Goal: Task Accomplishment & Management: Manage account settings

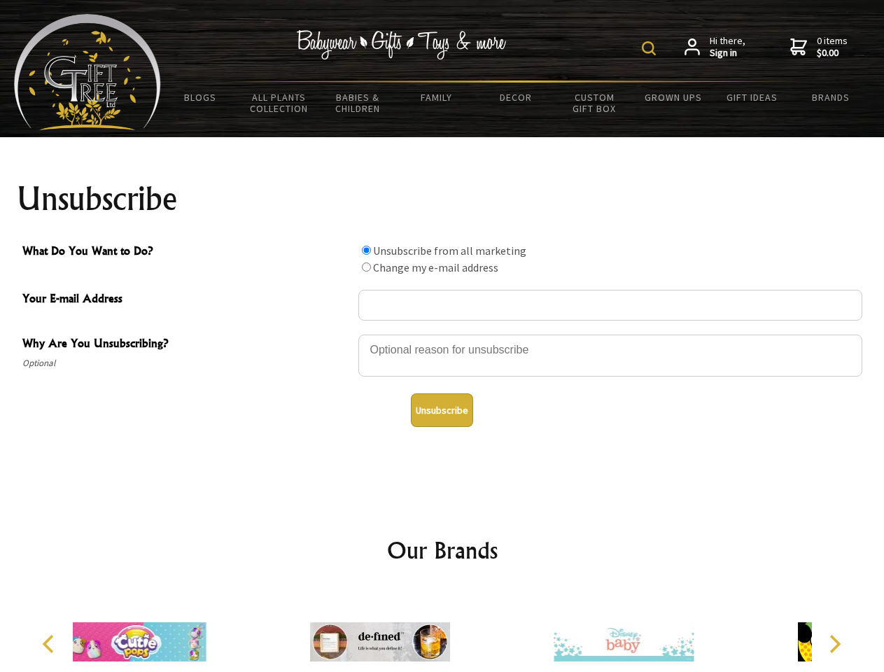
click at [651, 48] on img at bounding box center [649, 48] width 14 height 14
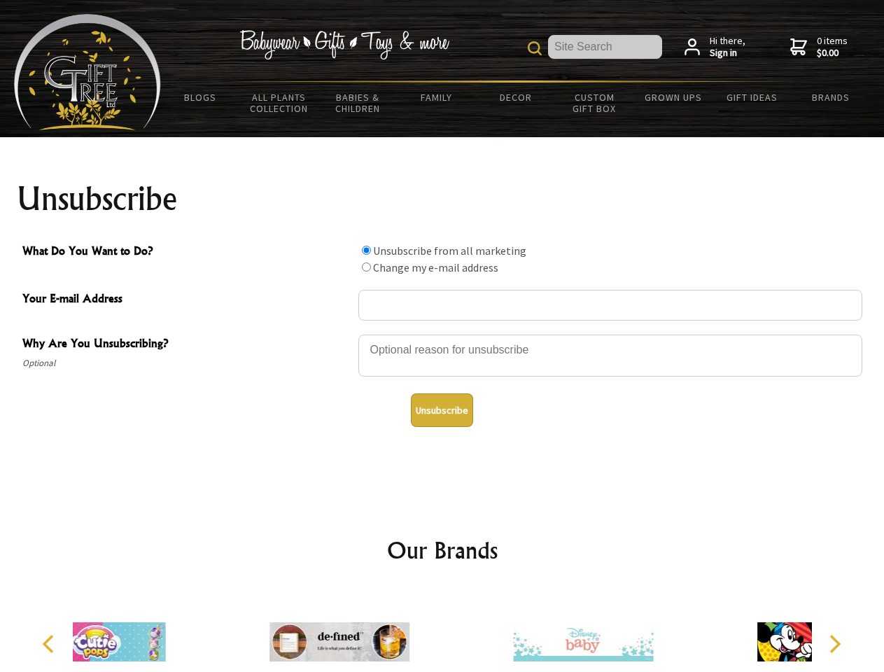
click at [442, 334] on div at bounding box center [610, 357] width 504 height 49
click at [366, 250] on input "What Do You Want to Do?" at bounding box center [366, 250] width 9 height 9
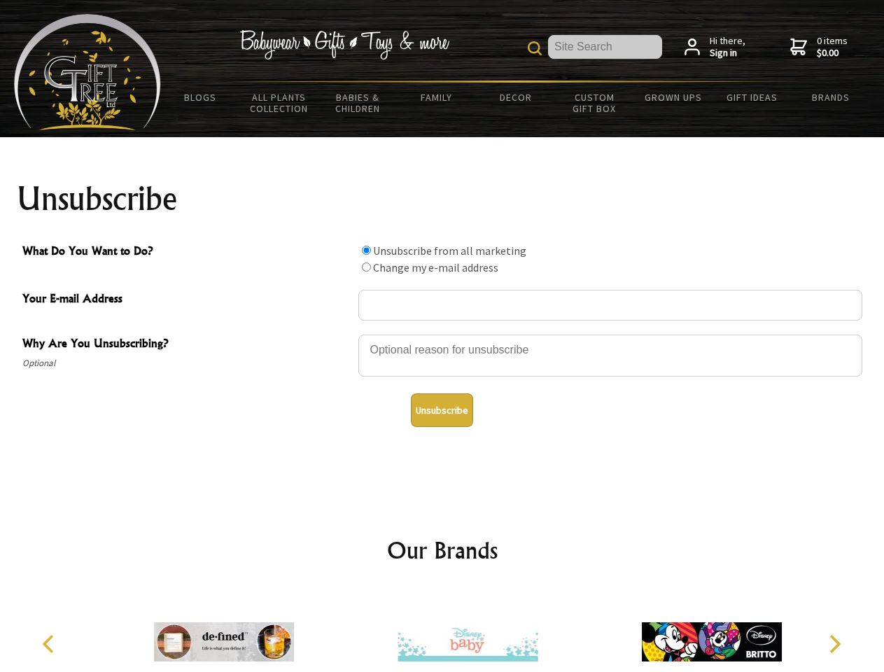
click at [366, 267] on input "What Do You Want to Do?" at bounding box center [366, 266] width 9 height 9
radio input "true"
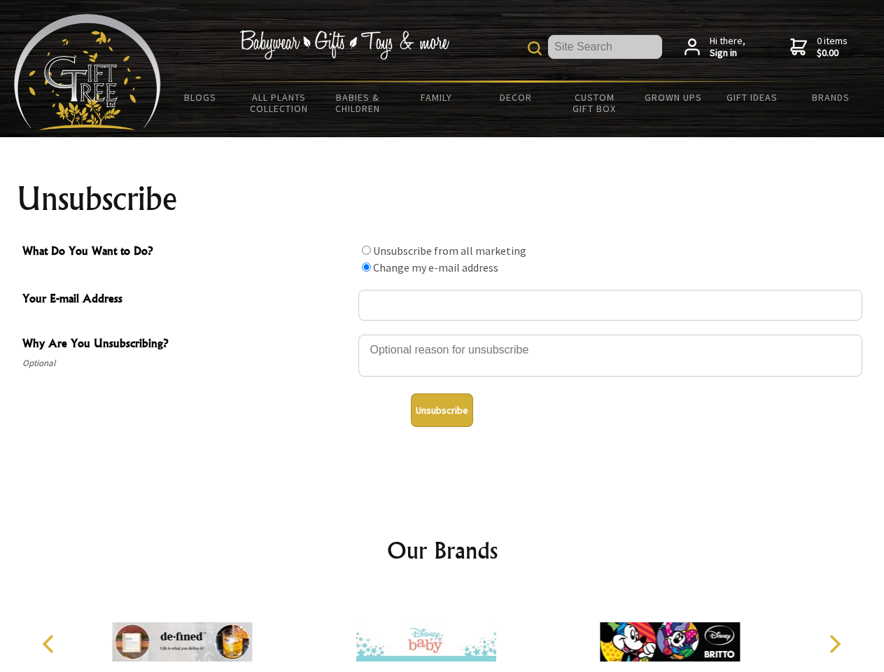
click at [441, 410] on button "Unsubscribe" at bounding box center [442, 410] width 62 height 34
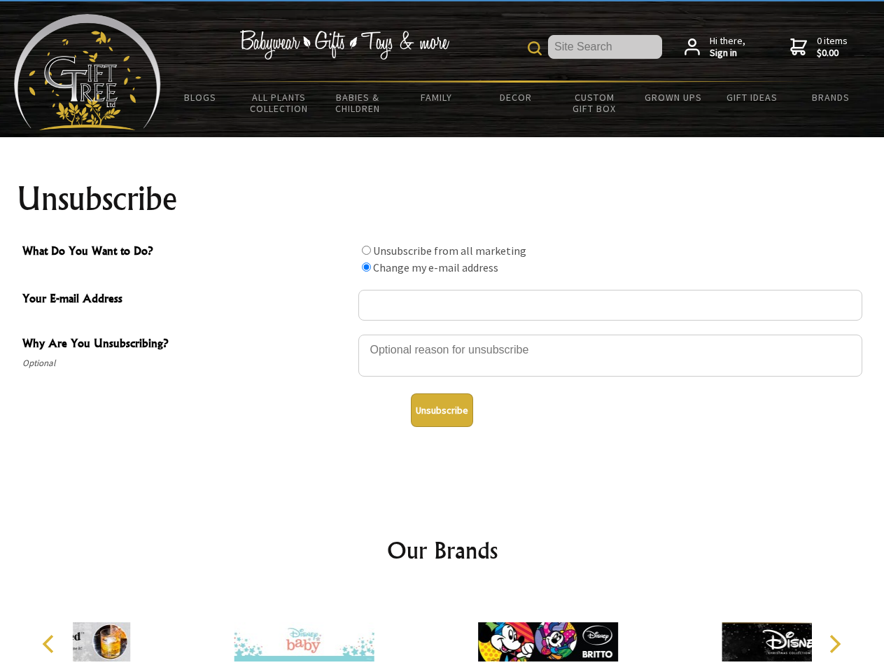
click at [50, 644] on icon "Previous" at bounding box center [50, 644] width 18 height 18
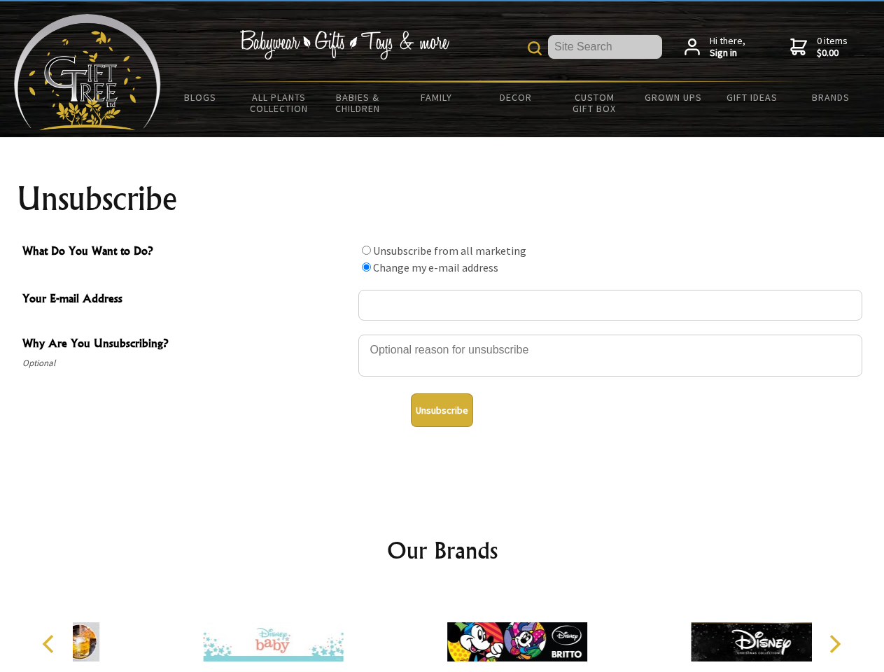
click at [834, 644] on icon "Next" at bounding box center [833, 644] width 18 height 18
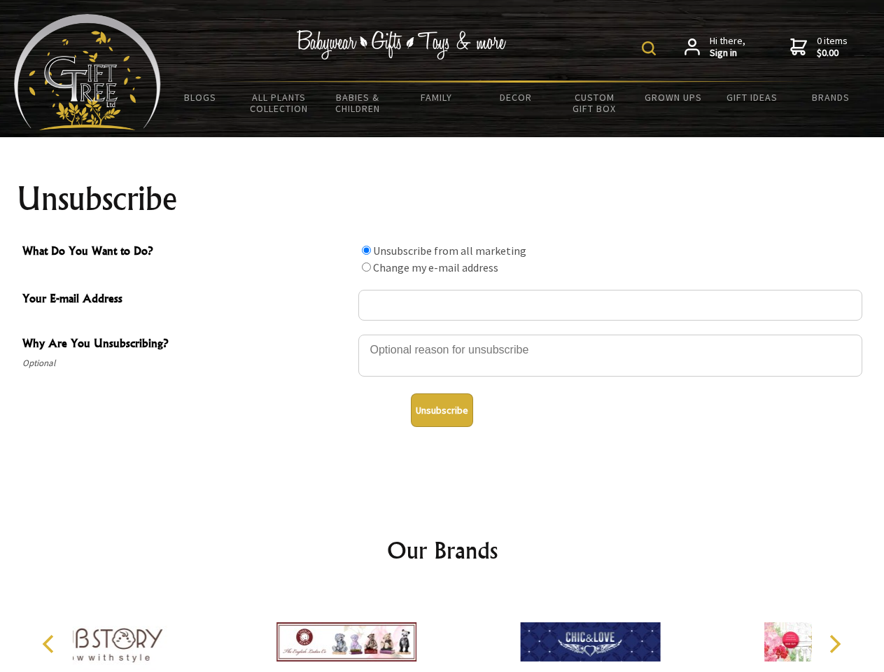
click at [651, 48] on img at bounding box center [649, 48] width 14 height 14
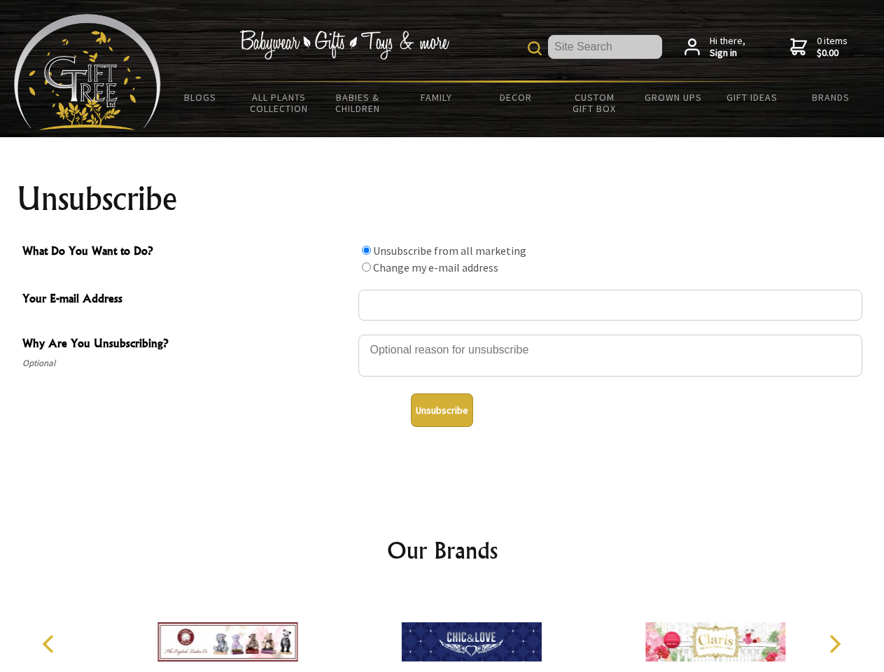
click at [442, 334] on div at bounding box center [610, 357] width 504 height 49
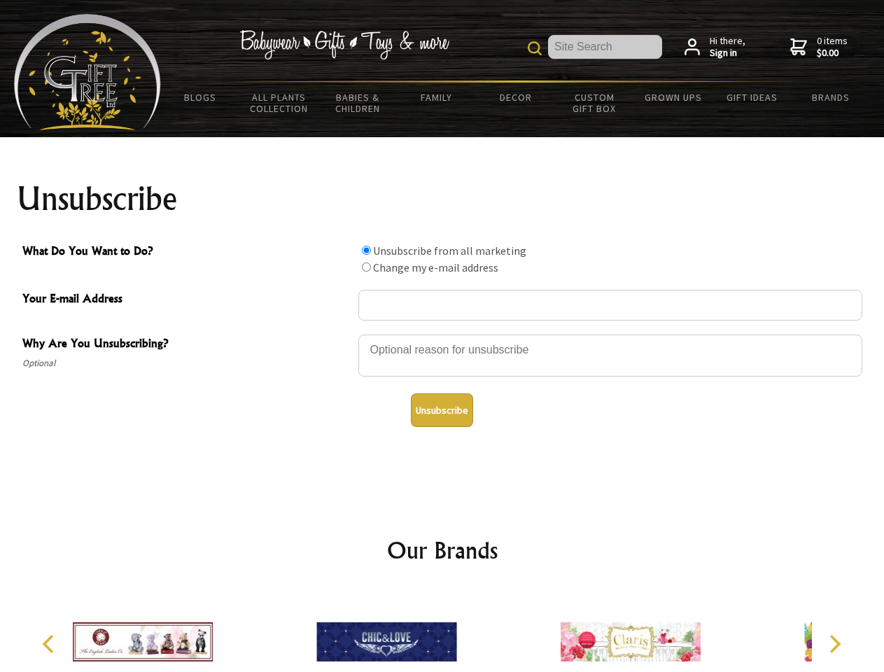
click at [366, 250] on input "What Do You Want to Do?" at bounding box center [366, 250] width 9 height 9
click at [366, 267] on input "What Do You Want to Do?" at bounding box center [366, 266] width 9 height 9
radio input "true"
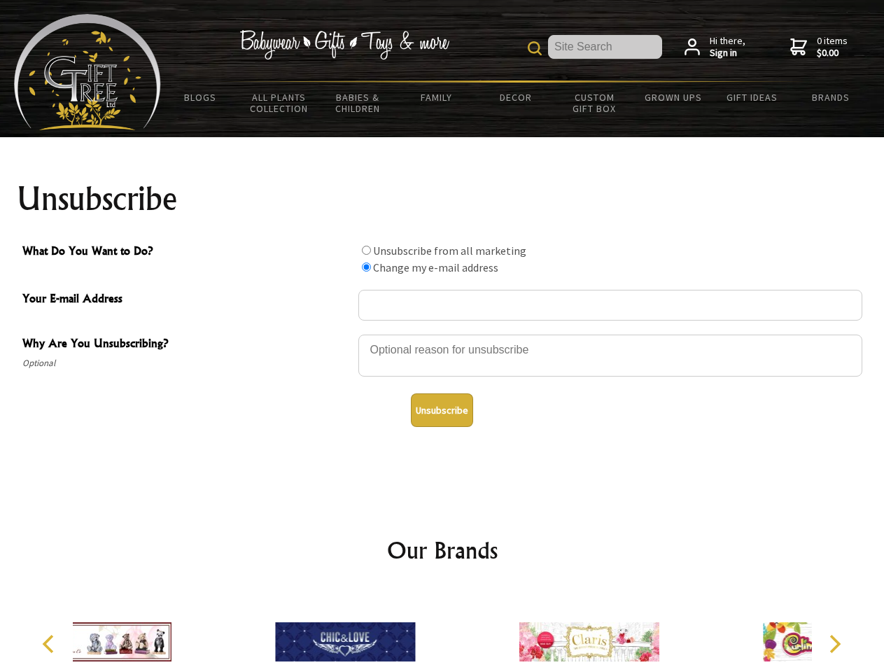
click at [441, 410] on button "Unsubscribe" at bounding box center [442, 410] width 62 height 34
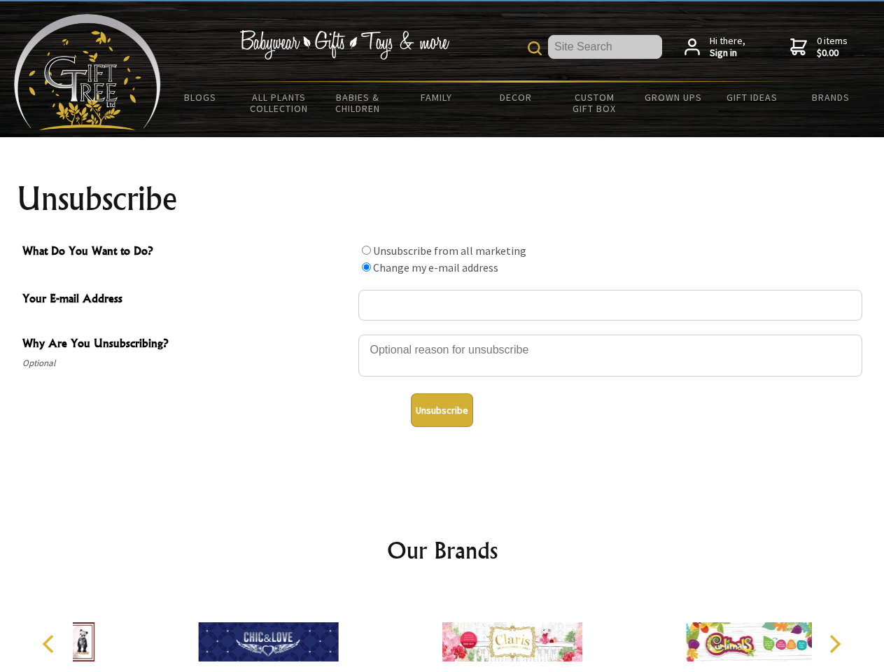
click at [442, 630] on img at bounding box center [512, 641] width 140 height 105
click at [50, 644] on icon "Previous" at bounding box center [50, 644] width 18 height 18
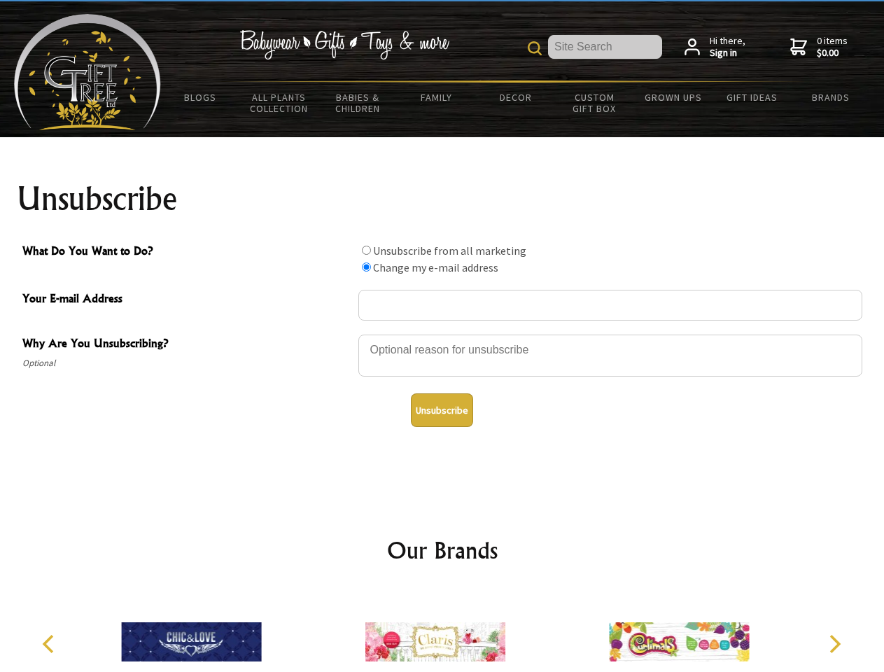
click at [834, 644] on icon "Next" at bounding box center [833, 644] width 18 height 18
